Goal: Information Seeking & Learning: Learn about a topic

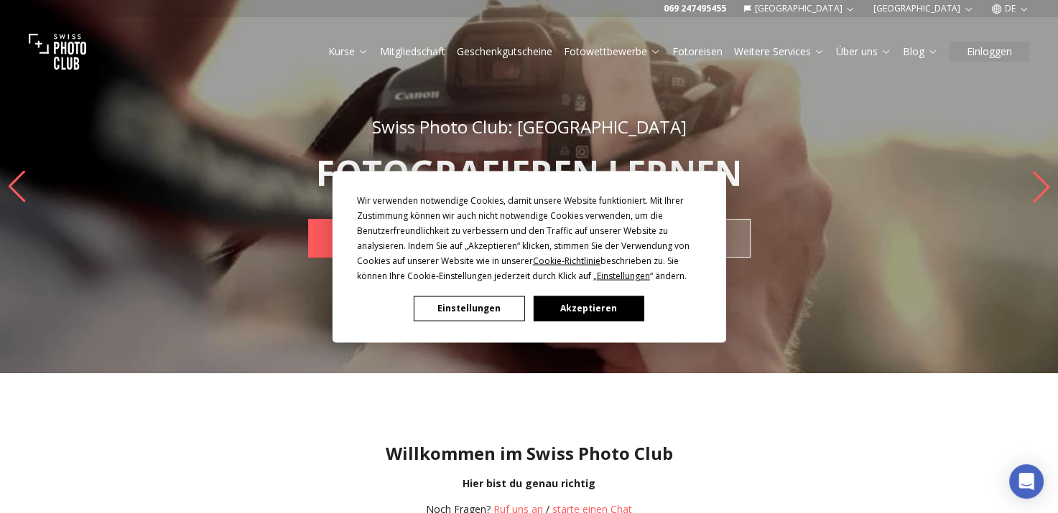
click at [483, 297] on button "Einstellungen" at bounding box center [469, 308] width 111 height 25
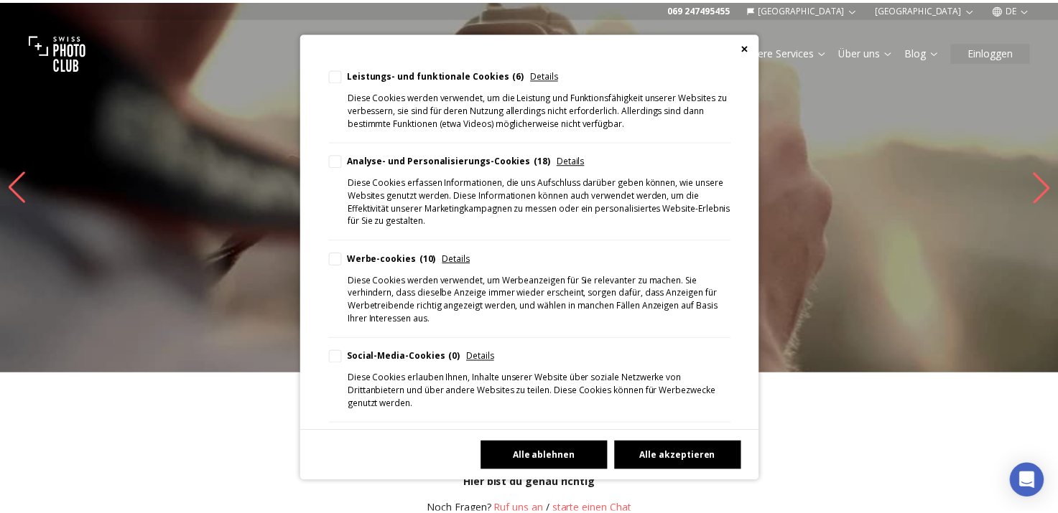
scroll to position [273, 0]
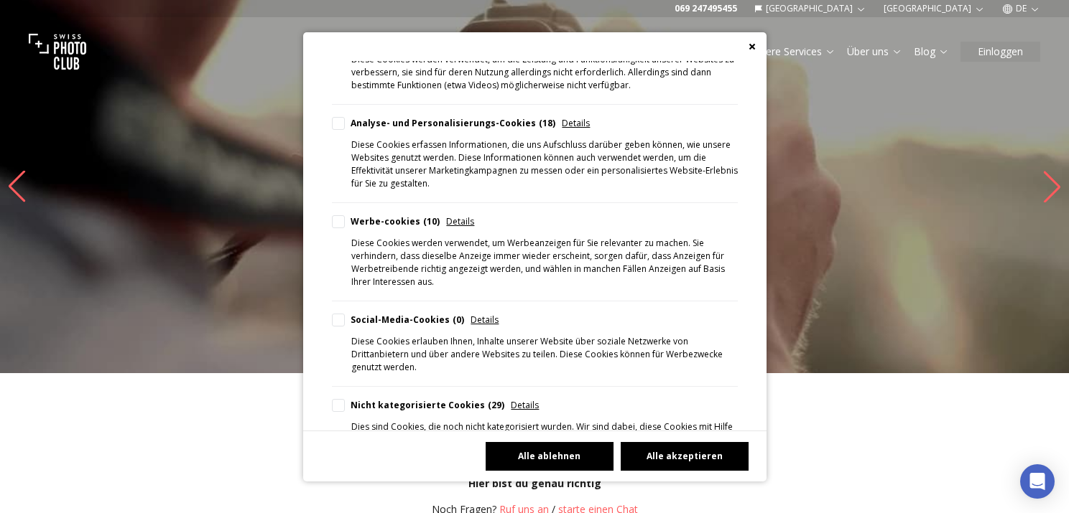
click at [549, 450] on button "Alle ablehnen" at bounding box center [549, 456] width 128 height 29
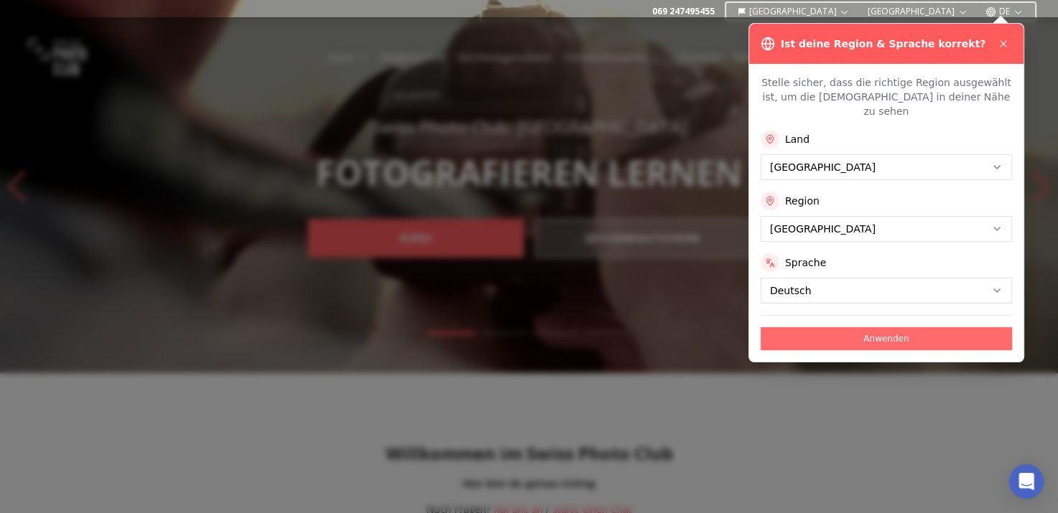
click at [899, 327] on button "Anwenden" at bounding box center [885, 338] width 251 height 23
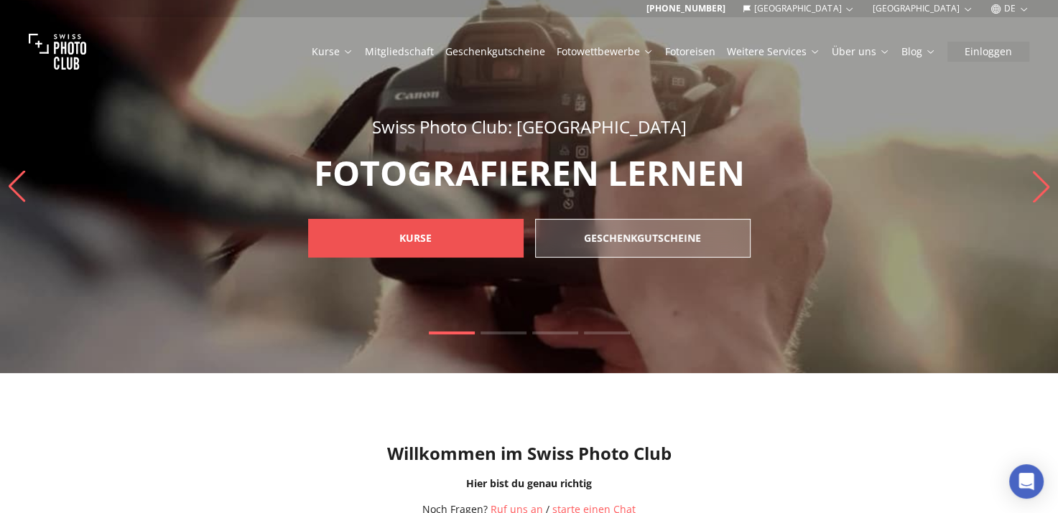
click at [451, 226] on link "KURSE" at bounding box center [415, 238] width 215 height 39
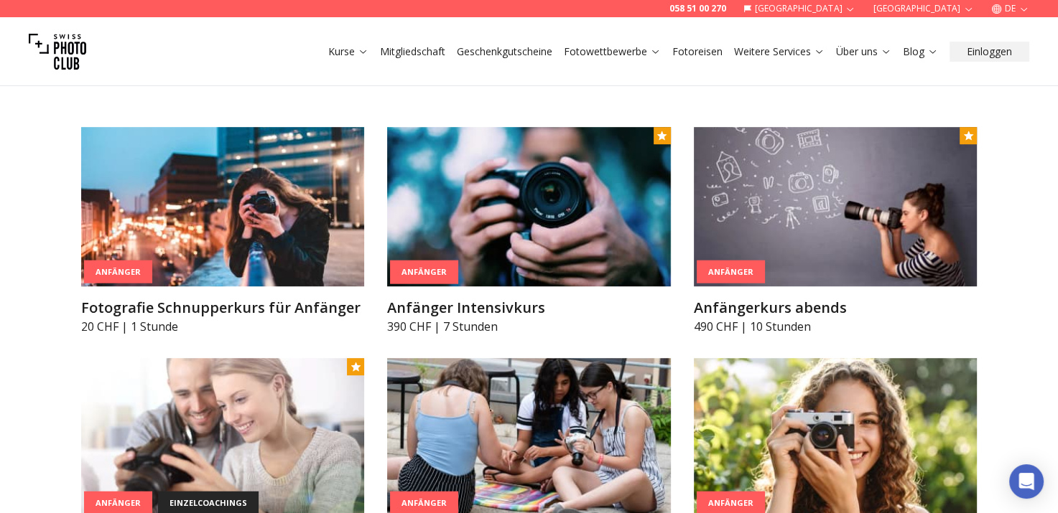
scroll to position [776, 0]
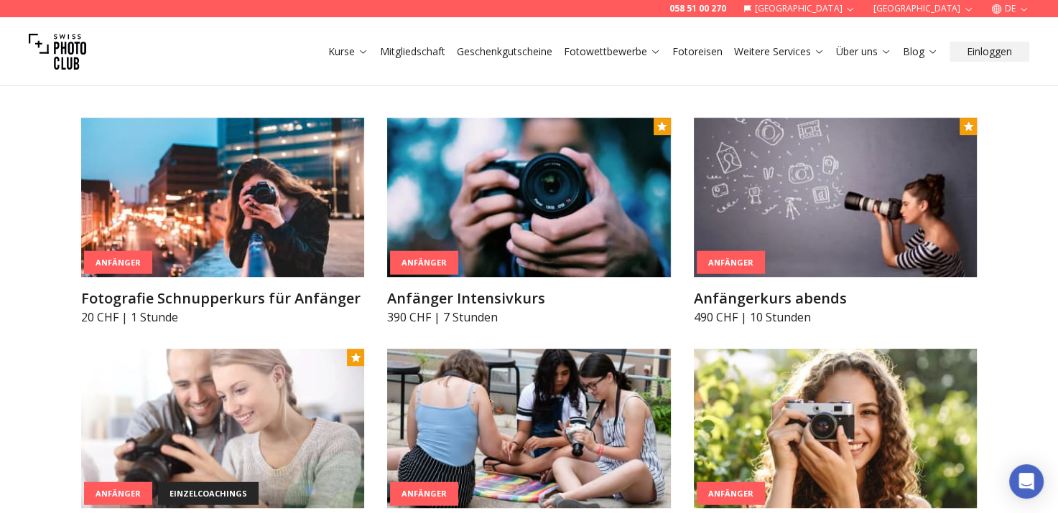
drag, startPoint x: 1057, startPoint y: 96, endPoint x: 1062, endPoint y: 70, distance: 26.3
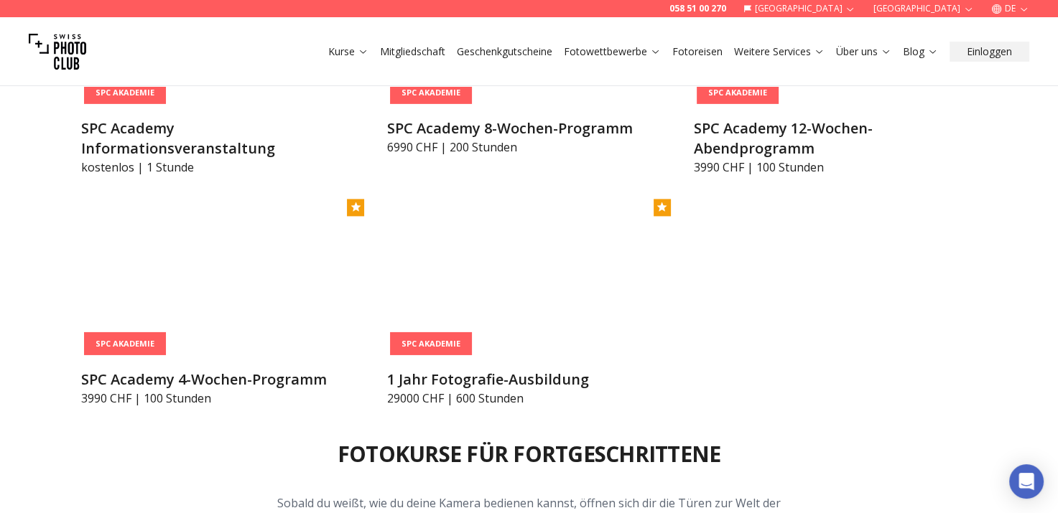
scroll to position [1885, 0]
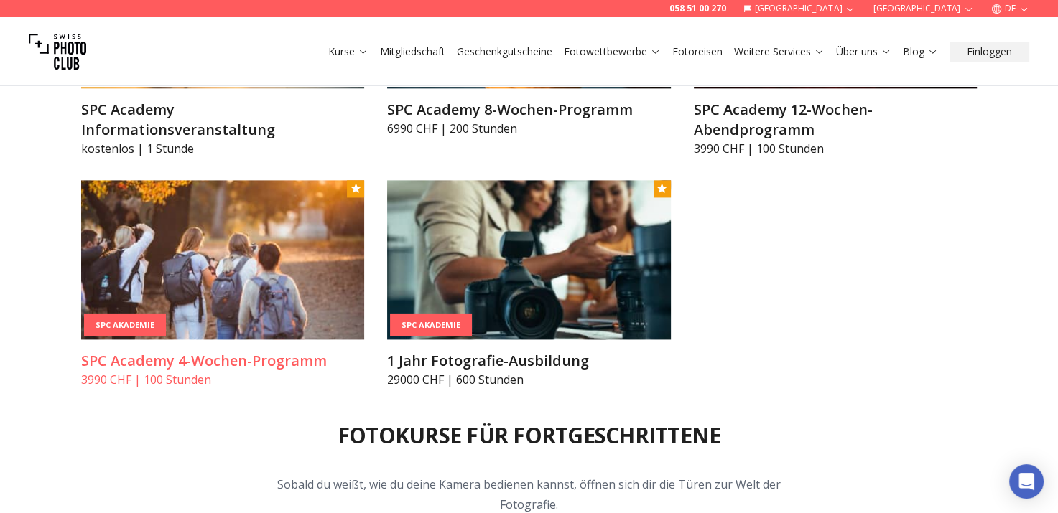
click at [147, 311] on img at bounding box center [223, 259] width 284 height 159
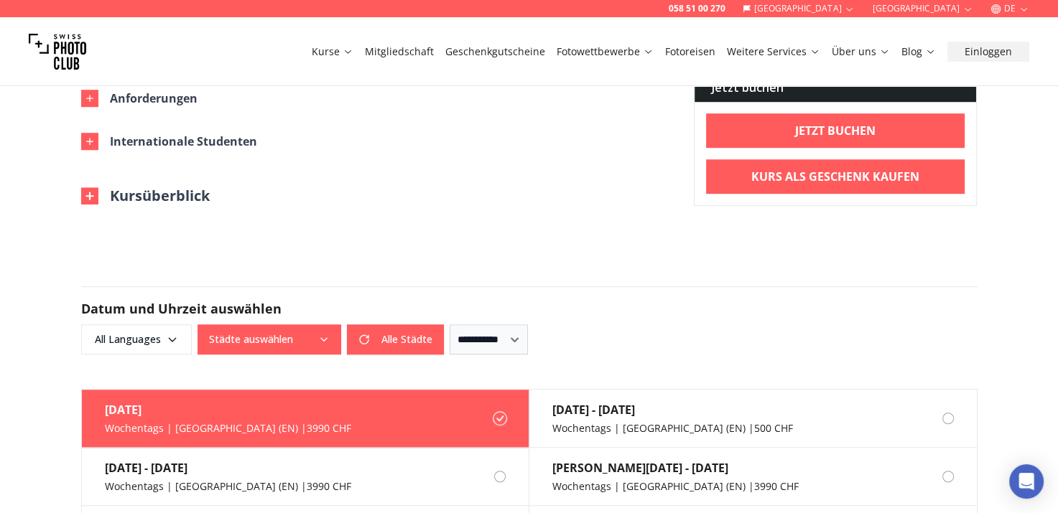
scroll to position [988, 0]
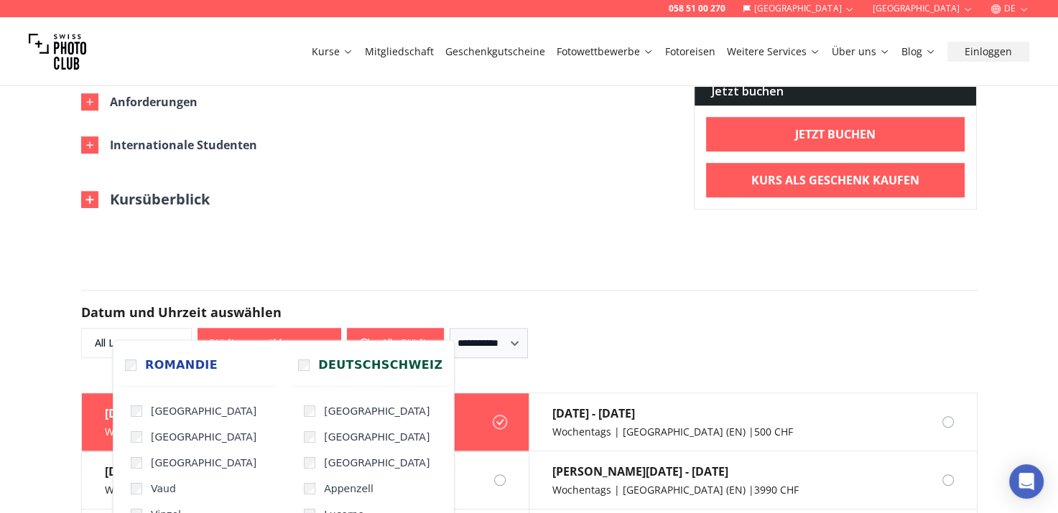
click at [319, 338] on icon "button" at bounding box center [323, 343] width 11 height 11
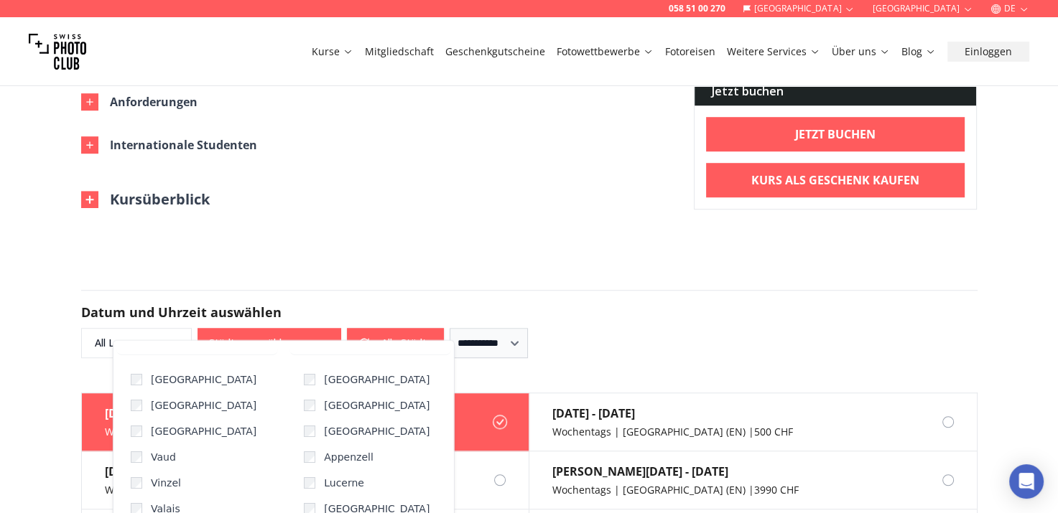
scroll to position [37, 0]
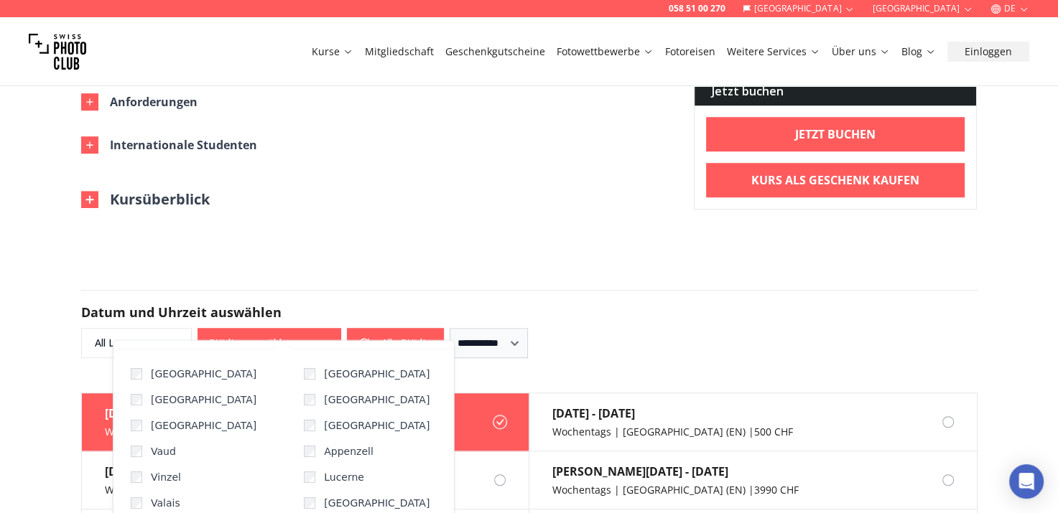
click at [491, 212] on div "058 51 00 270 Schweiz Wien DE Kurse Mitgliedschaft Geschenkgutscheine Fotowettb…" at bounding box center [529, 456] width 1058 height 2888
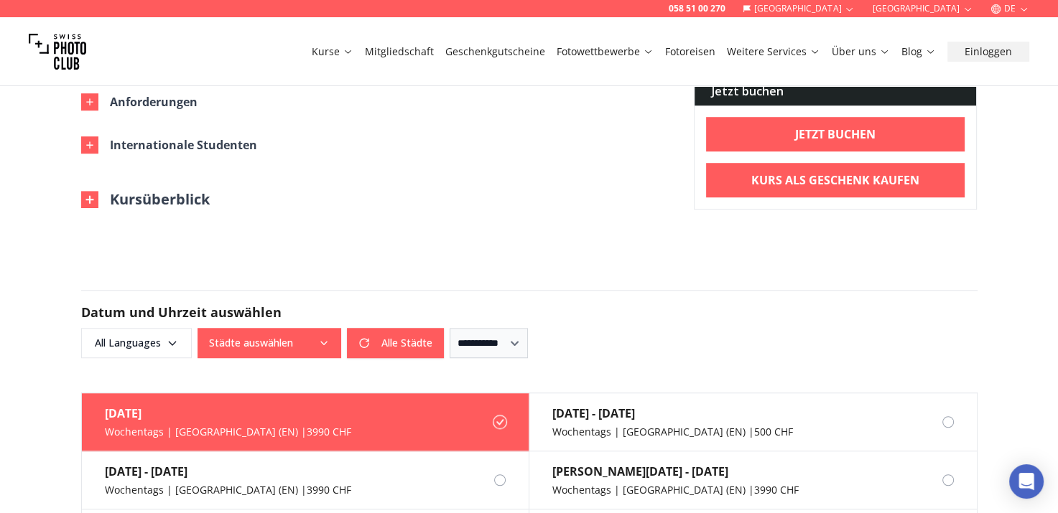
click at [172, 190] on button "Kursüberblick" at bounding box center [145, 200] width 129 height 20
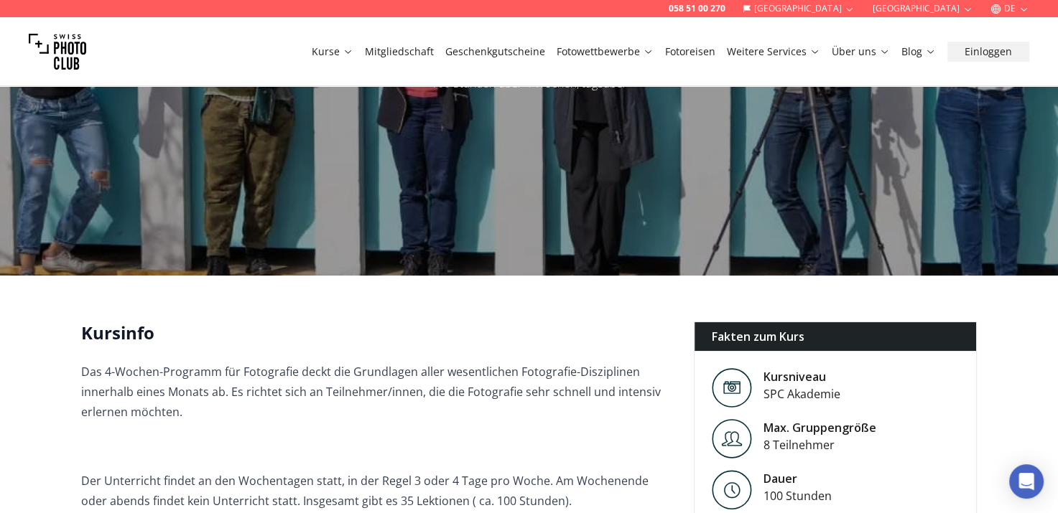
scroll to position [0, 0]
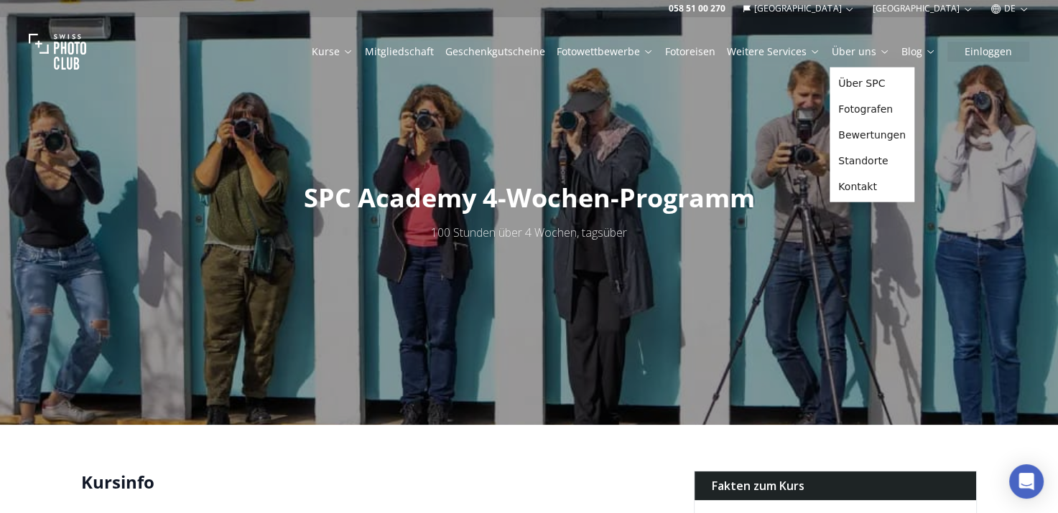
click at [851, 51] on link "Über uns" at bounding box center [861, 52] width 58 height 14
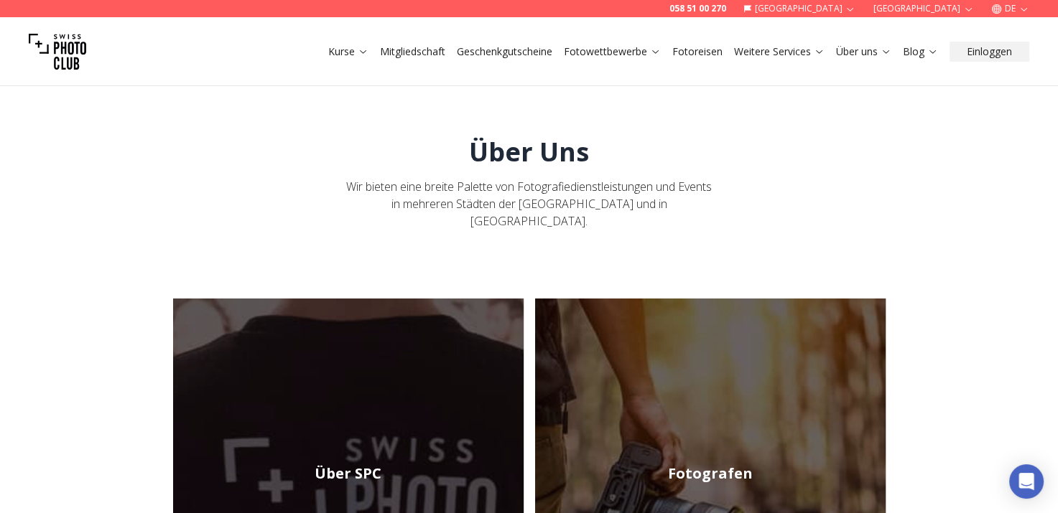
click at [426, 51] on link "Mitgliedschaft" at bounding box center [412, 52] width 65 height 14
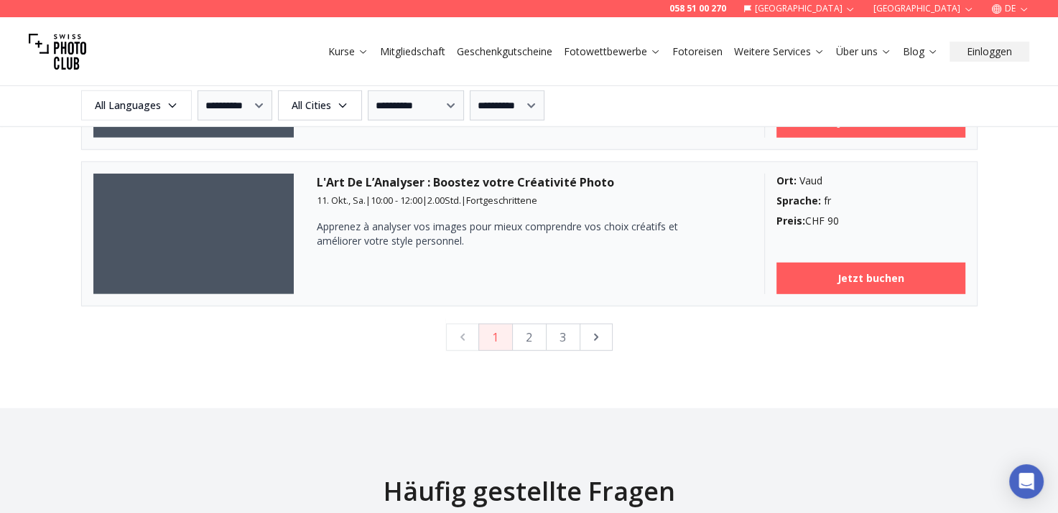
scroll to position [4011, 0]
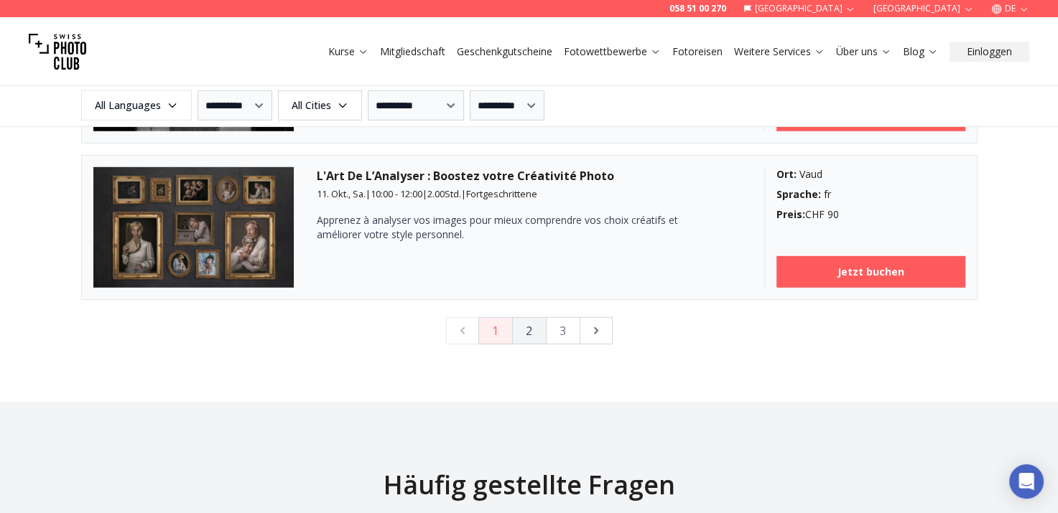
click at [529, 330] on button "2" at bounding box center [529, 330] width 34 height 27
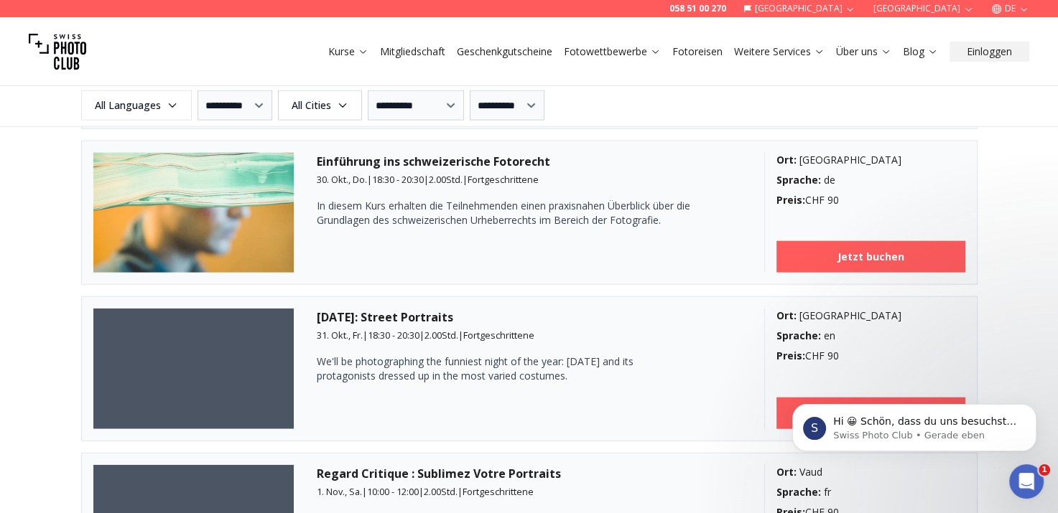
scroll to position [3227, 0]
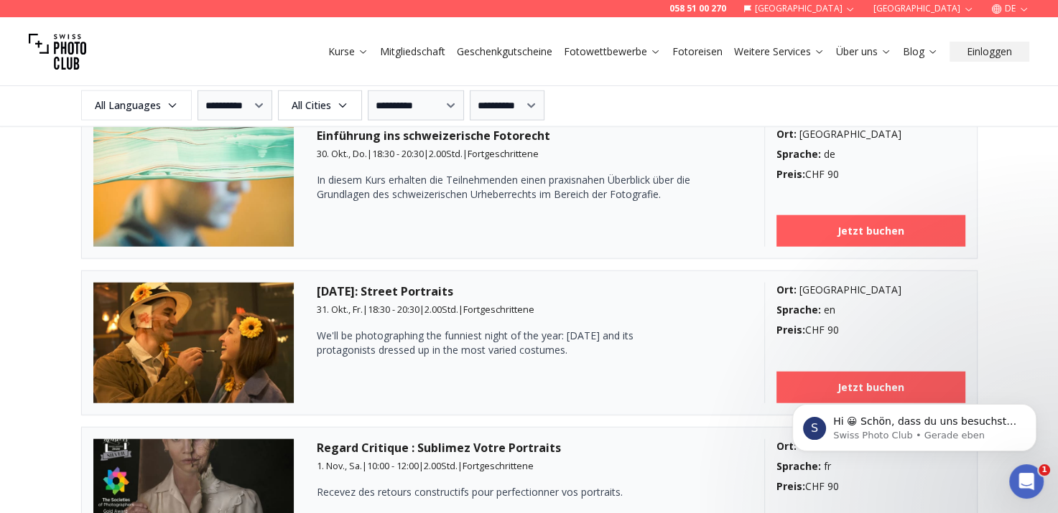
click at [446, 284] on h3 "Halloween: Street Portraits" at bounding box center [529, 291] width 424 height 17
drag, startPoint x: 480, startPoint y: 332, endPoint x: 738, endPoint y: 376, distance: 261.5
click at [738, 376] on div "Halloween: Street Portraits 31. Okt., Fr. | 18:30 - 20:30 | 2.00 Std. | Fortges…" at bounding box center [529, 343] width 424 height 121
click at [490, 336] on p "We'll be photographing the funniest night of the year: Halloween and its protag…" at bounding box center [503, 343] width 373 height 29
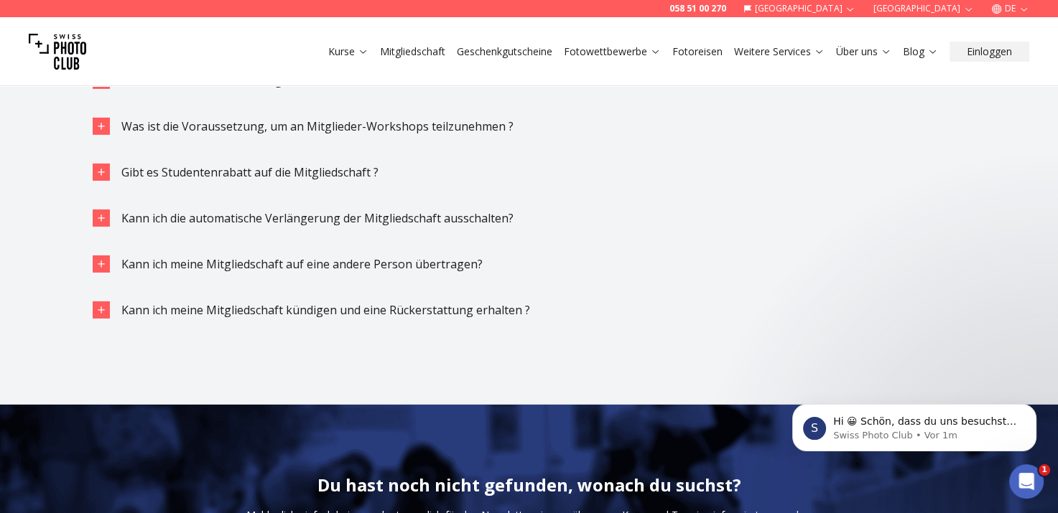
scroll to position [4479, 0]
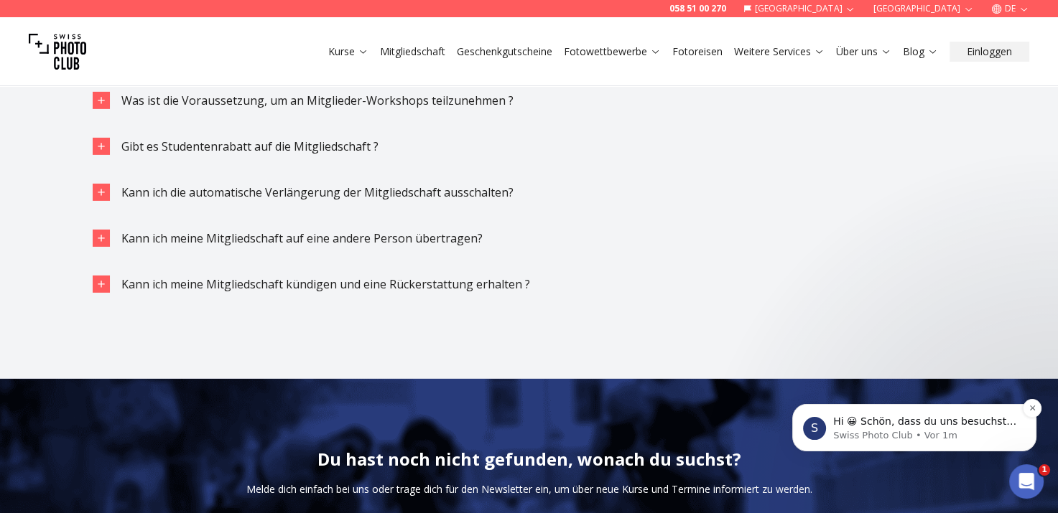
click at [975, 438] on p "Swiss Photo Club • Vor 1m" at bounding box center [925, 435] width 185 height 13
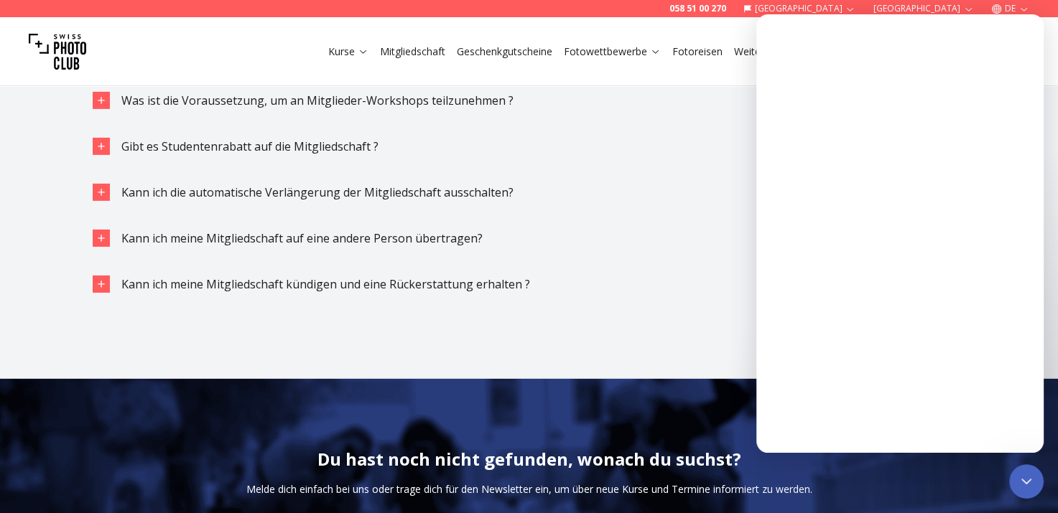
scroll to position [0, 0]
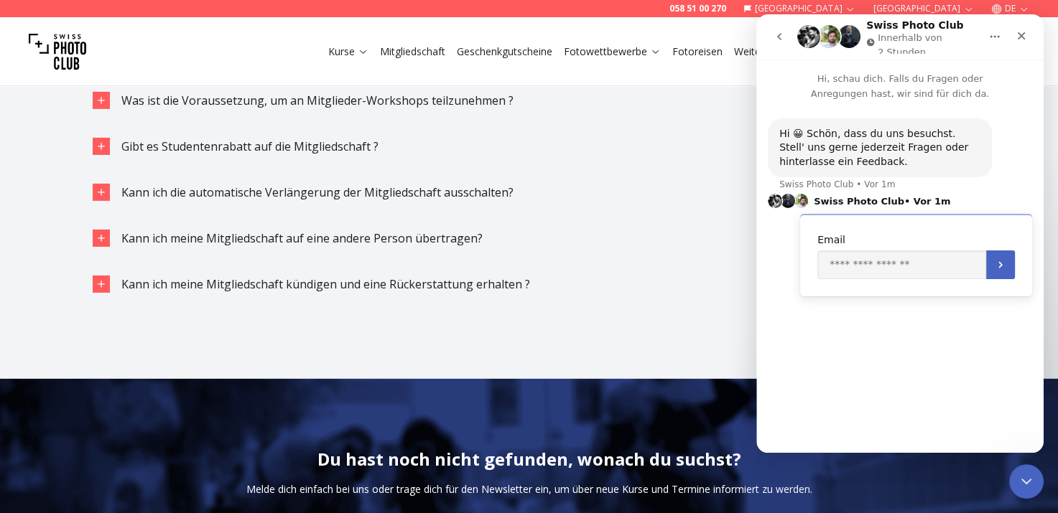
click at [943, 195] on div "Swiss Photo Club • Vor 1m" at bounding box center [900, 201] width 264 height 14
click at [941, 271] on input "Enter your email" at bounding box center [901, 265] width 169 height 29
click at [1020, 37] on icon "Schließen" at bounding box center [1022, 36] width 8 height 8
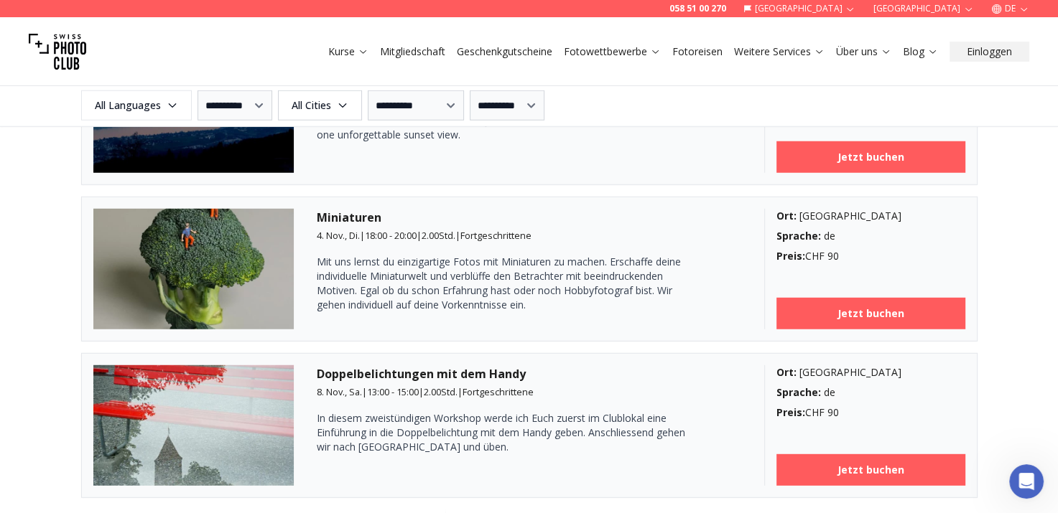
scroll to position [2897, 0]
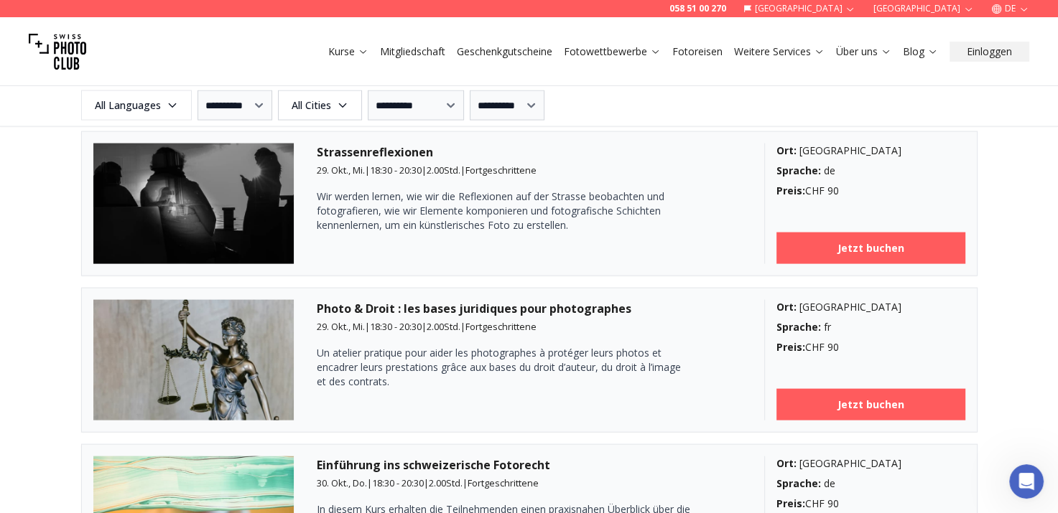
drag, startPoint x: 1012, startPoint y: 96, endPoint x: 1030, endPoint y: 133, distance: 40.8
click at [1030, 133] on div "**********" at bounding box center [529, 1] width 1058 height 2944
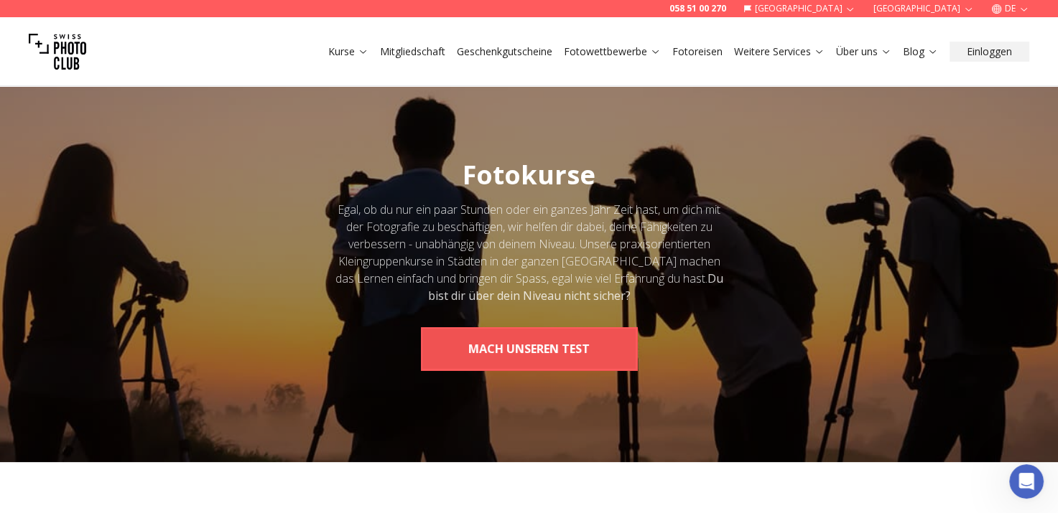
click at [545, 344] on button "MACH UNSEREN TEST" at bounding box center [529, 348] width 216 height 43
